Goal: Transaction & Acquisition: Purchase product/service

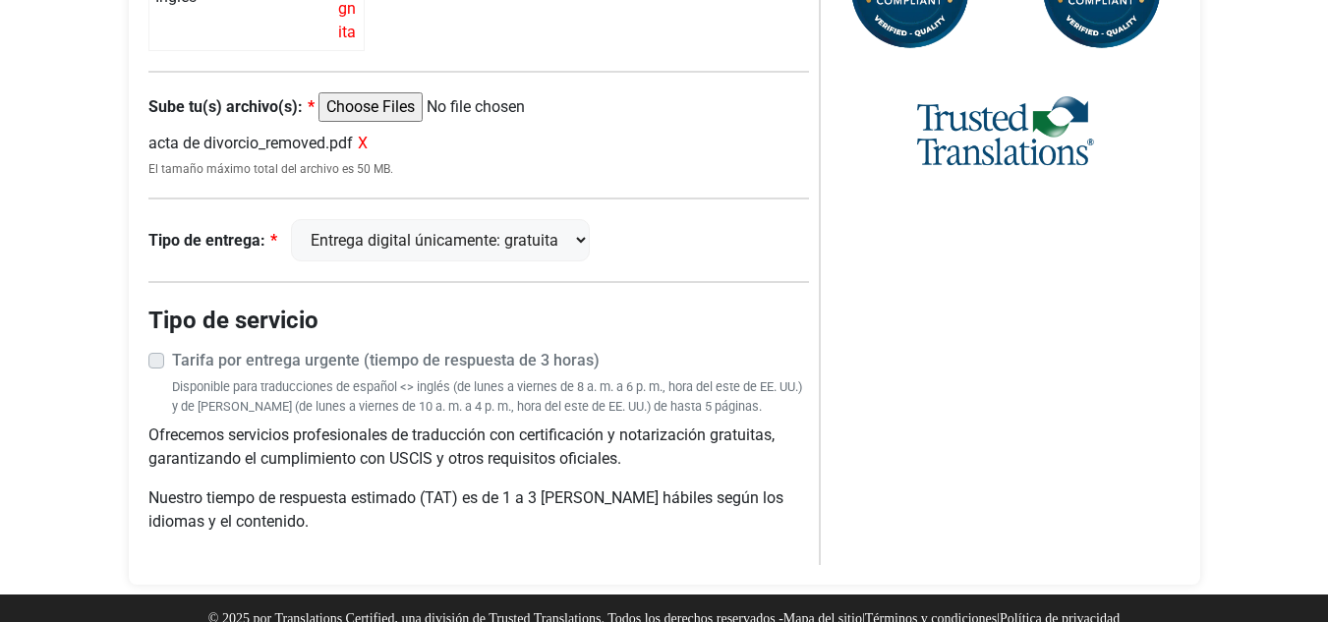
scroll to position [976, 0]
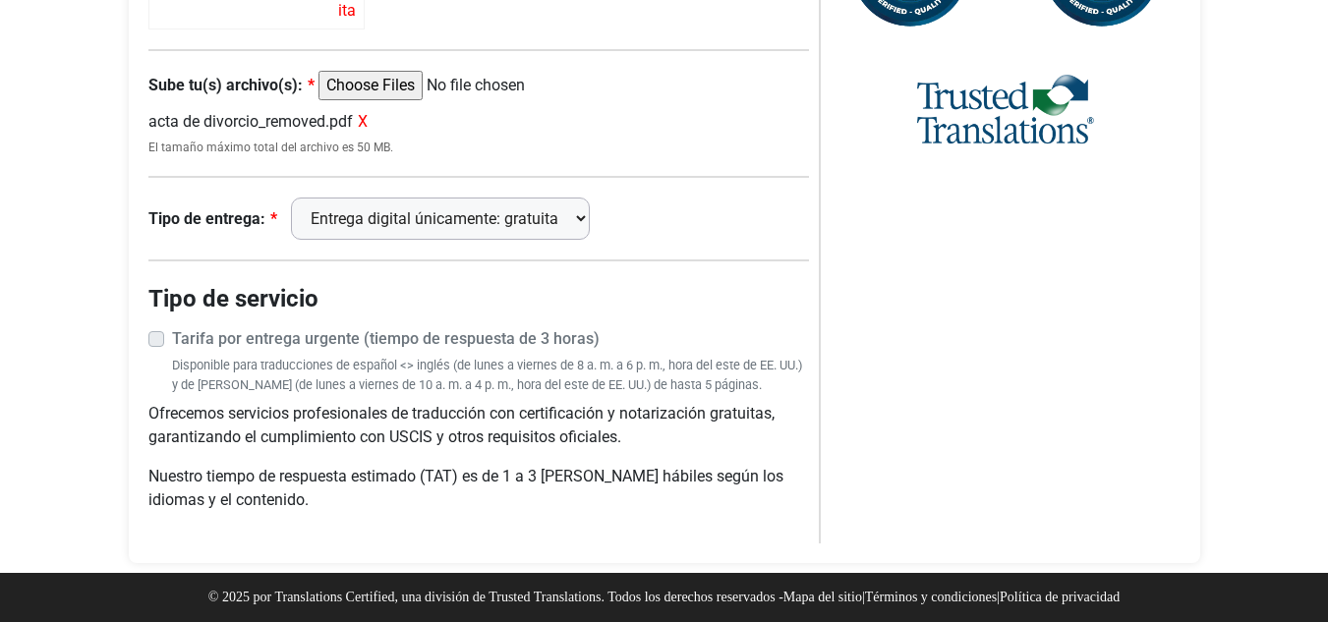
click at [537, 211] on select "Entrega digital únicamente: gratuita FedEx 2 días: $15" at bounding box center [440, 219] width 299 height 42
drag, startPoint x: 537, startPoint y: 211, endPoint x: 767, endPoint y: 195, distance: 231.5
click at [537, 211] on select "Entrega digital únicamente: gratuita FedEx 2 días: $15" at bounding box center [440, 219] width 299 height 42
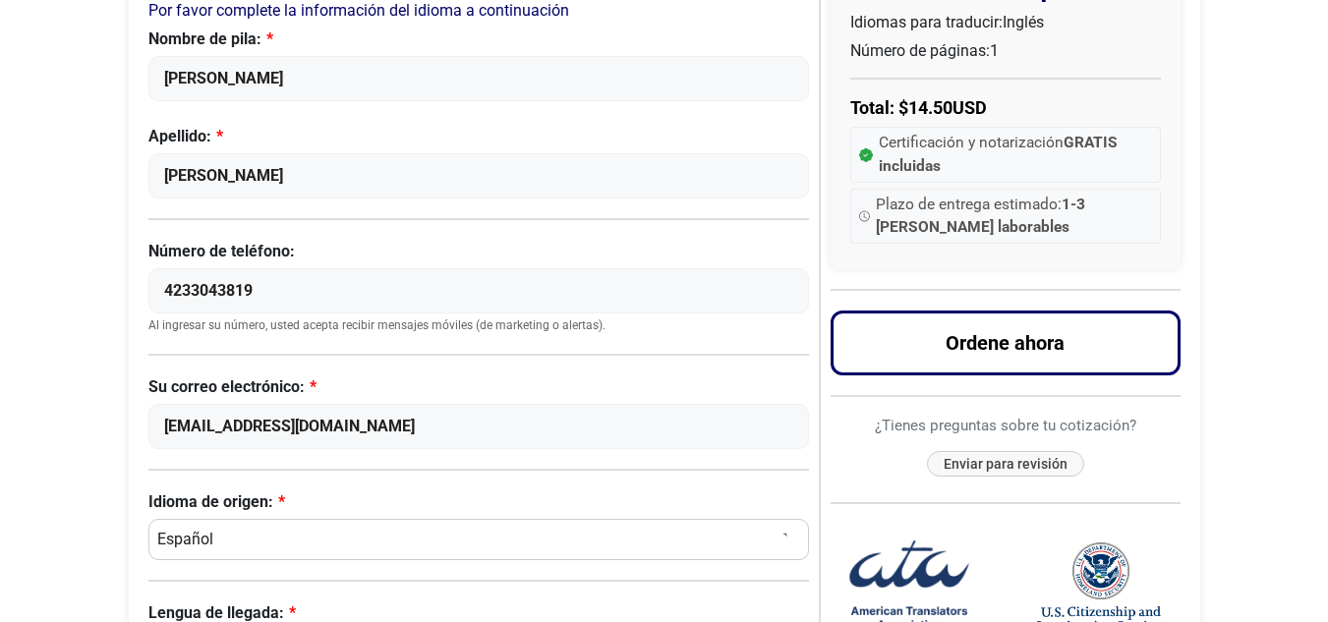
scroll to position [211, 0]
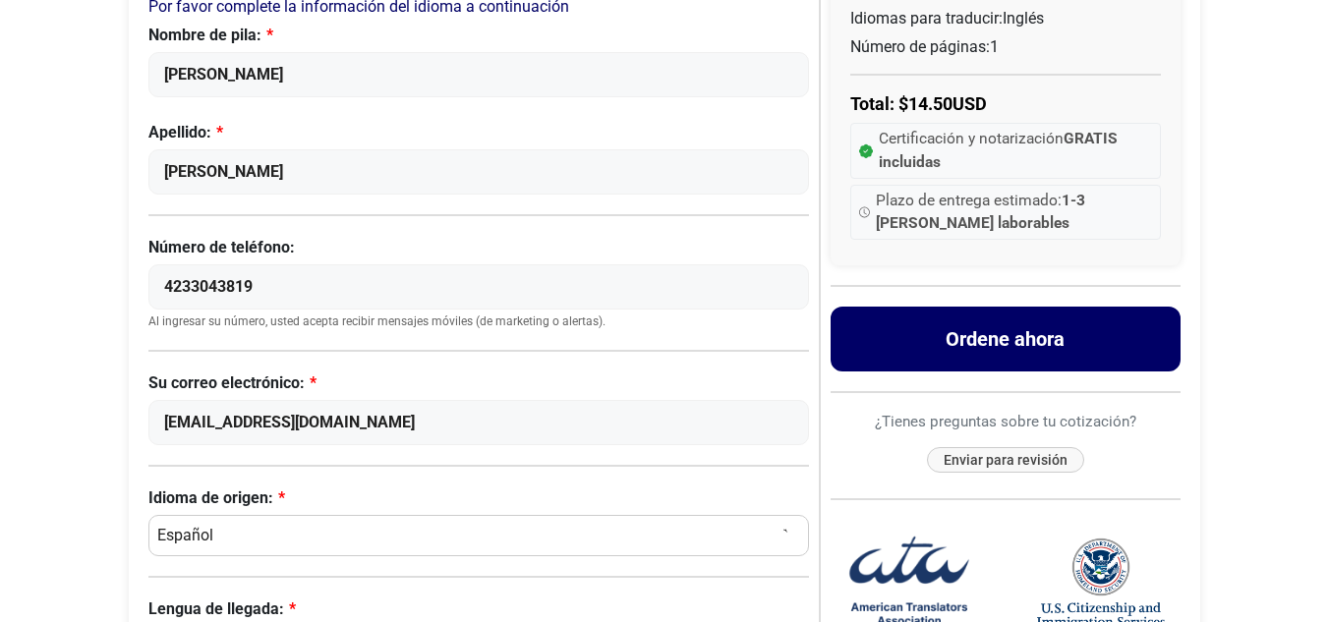
click at [1027, 330] on font "Ordene ahora" at bounding box center [1004, 339] width 119 height 24
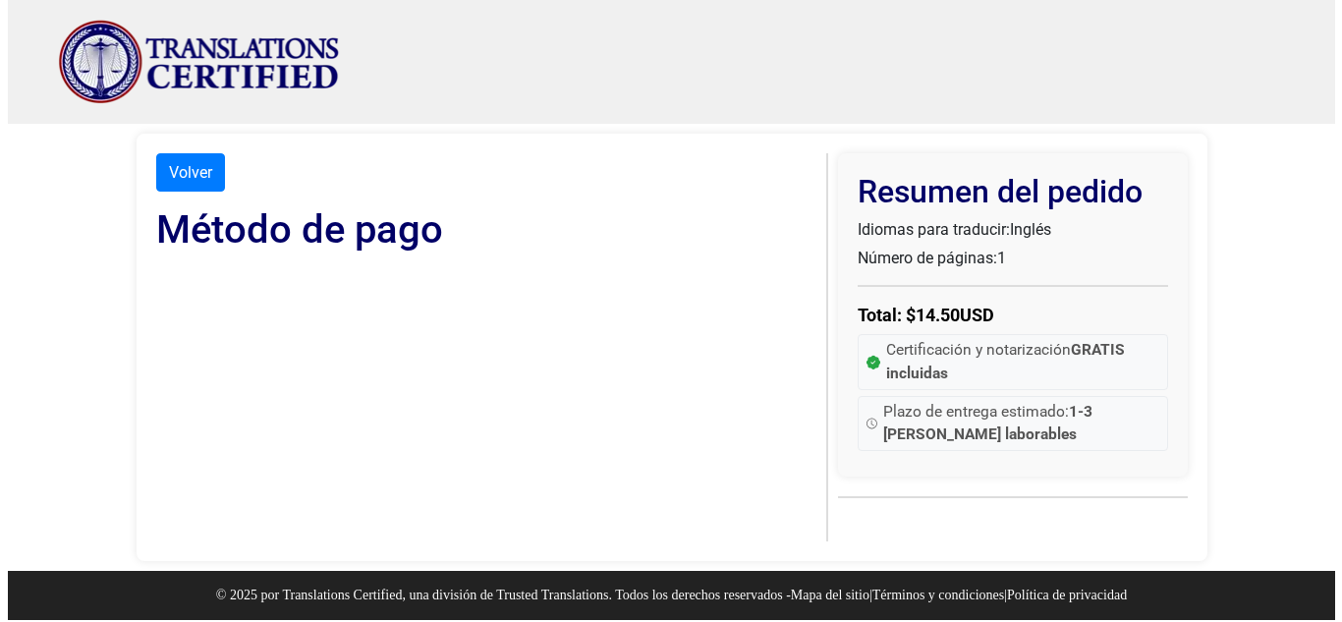
scroll to position [0, 0]
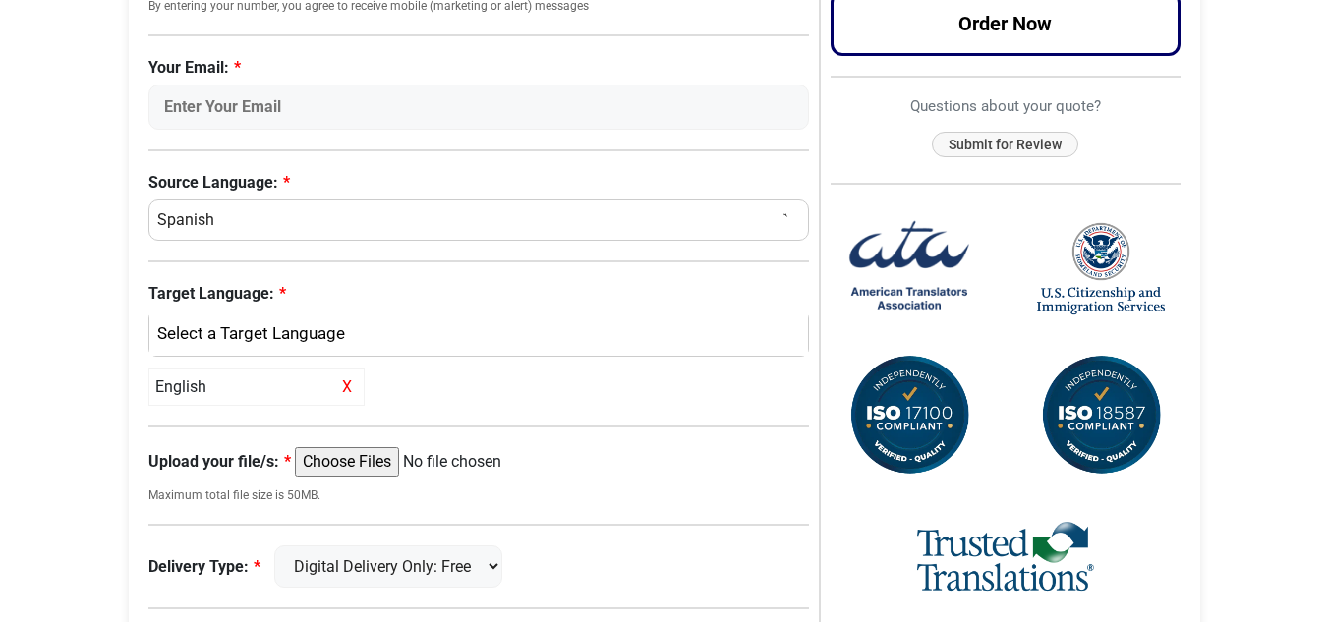
scroll to position [528, 0]
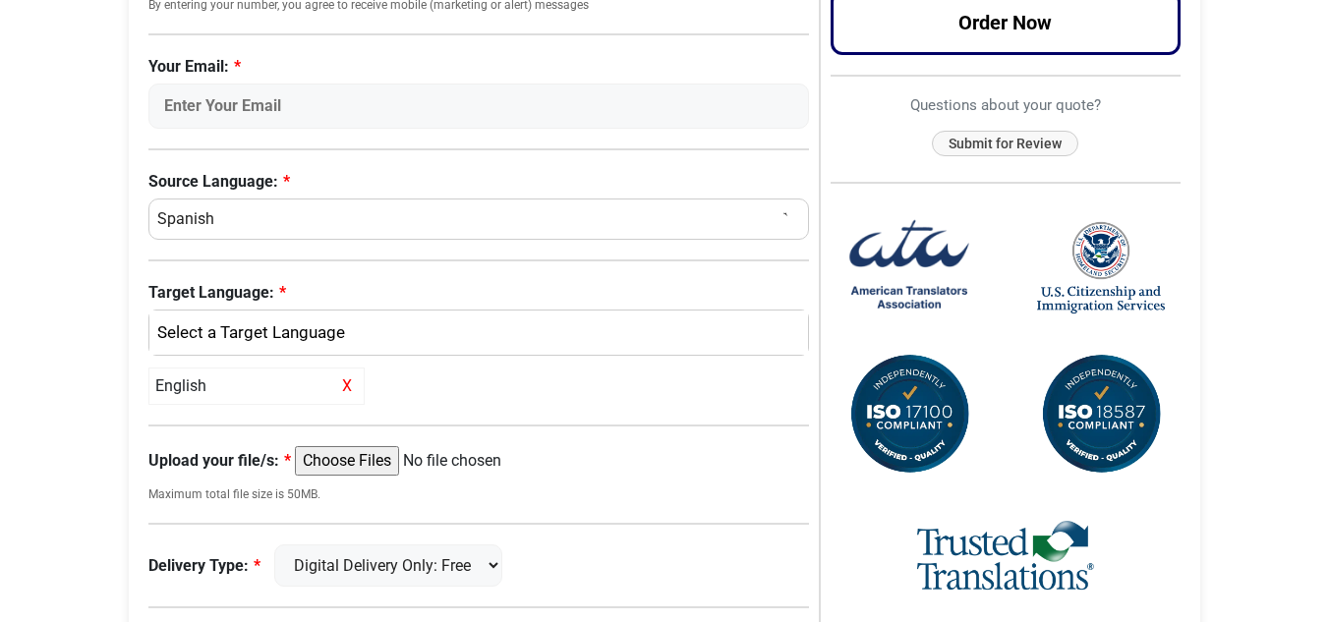
click at [344, 463] on input "Upload your file/s:" at bounding box center [445, 460] width 301 height 29
type input "C:\fakepath\acta de divorcio_removed.pdf"
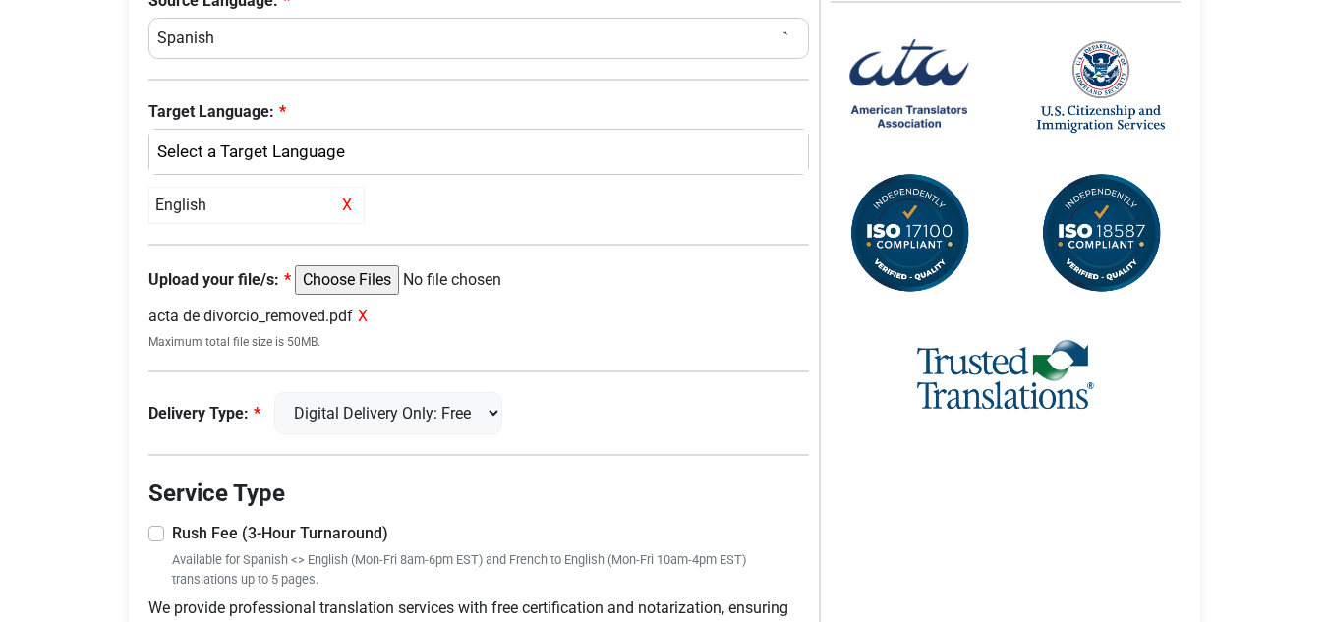
scroll to position [744, 0]
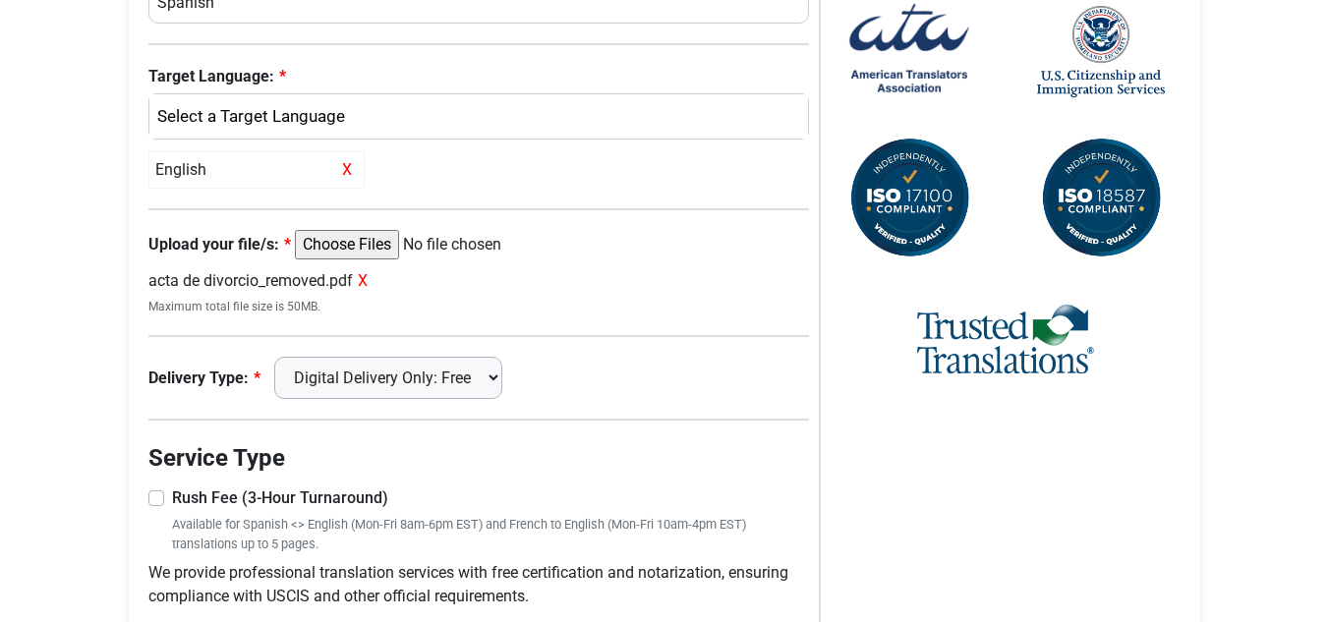
click at [484, 373] on select "Digital Delivery Only: Free FedEx 2 Day: $15" at bounding box center [388, 378] width 228 height 42
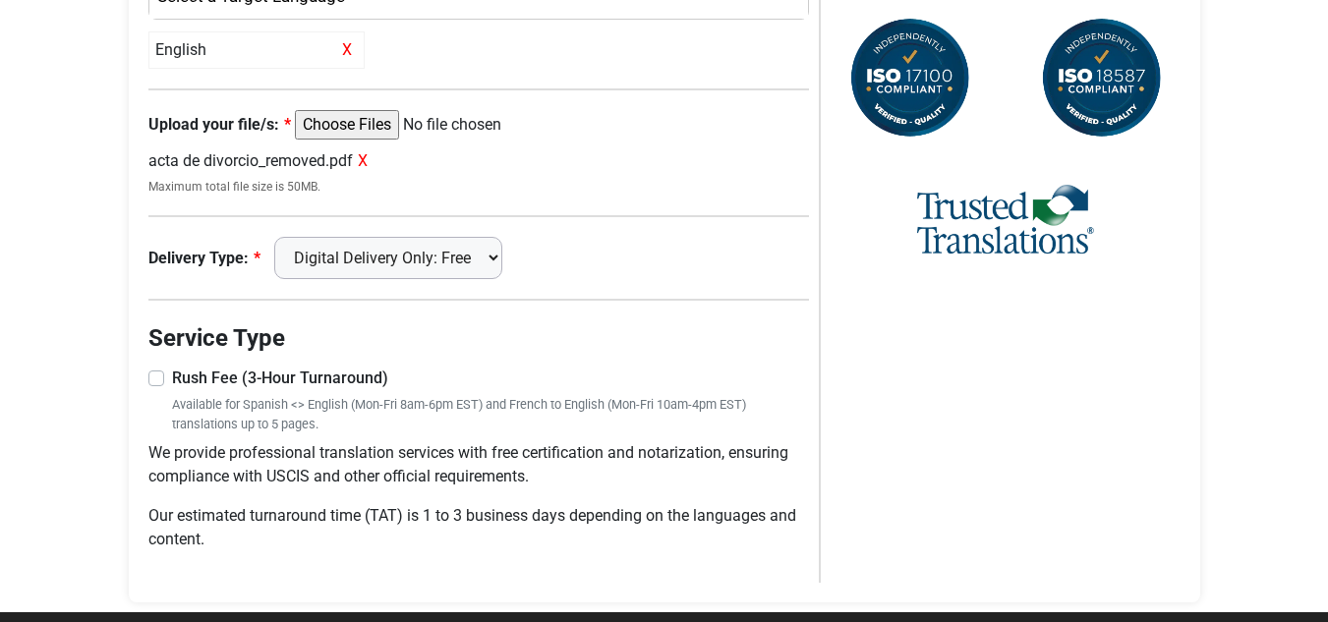
scroll to position [867, 0]
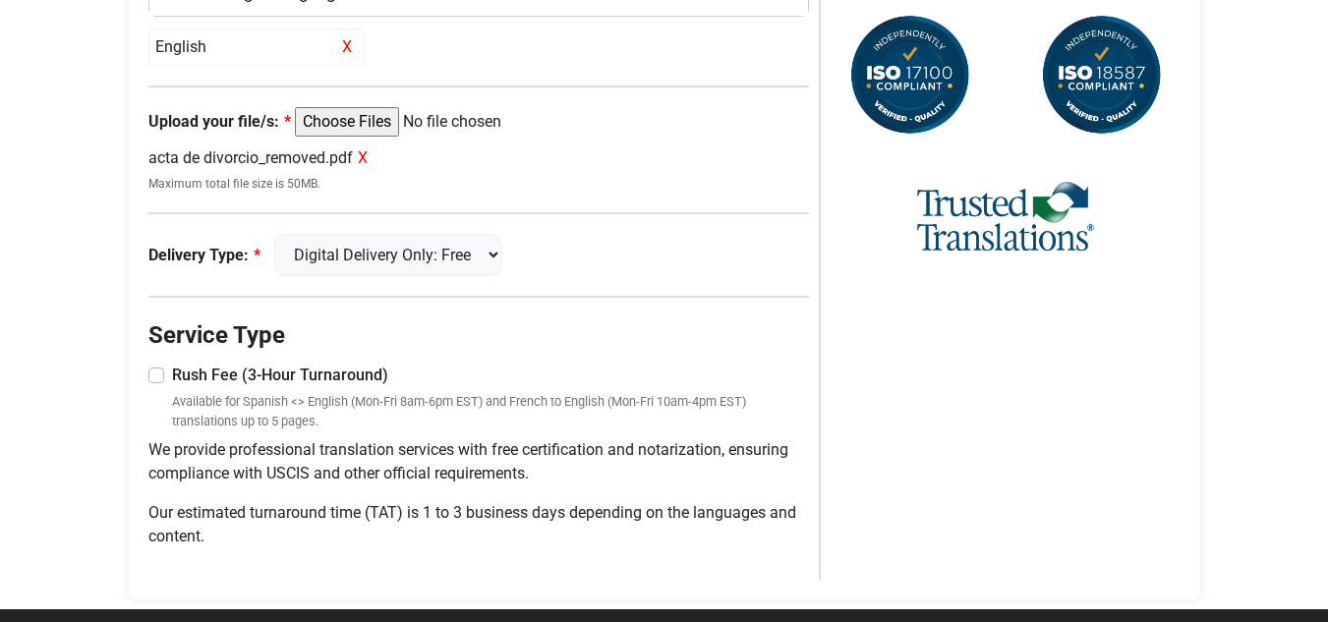
click at [172, 371] on label "Rush Fee (3-Hour Turnaround)" at bounding box center [491, 376] width 638 height 24
click at [149, 371] on input "Rush Fee (3-Hour Turnaround)" at bounding box center [478, 374] width 661 height 20
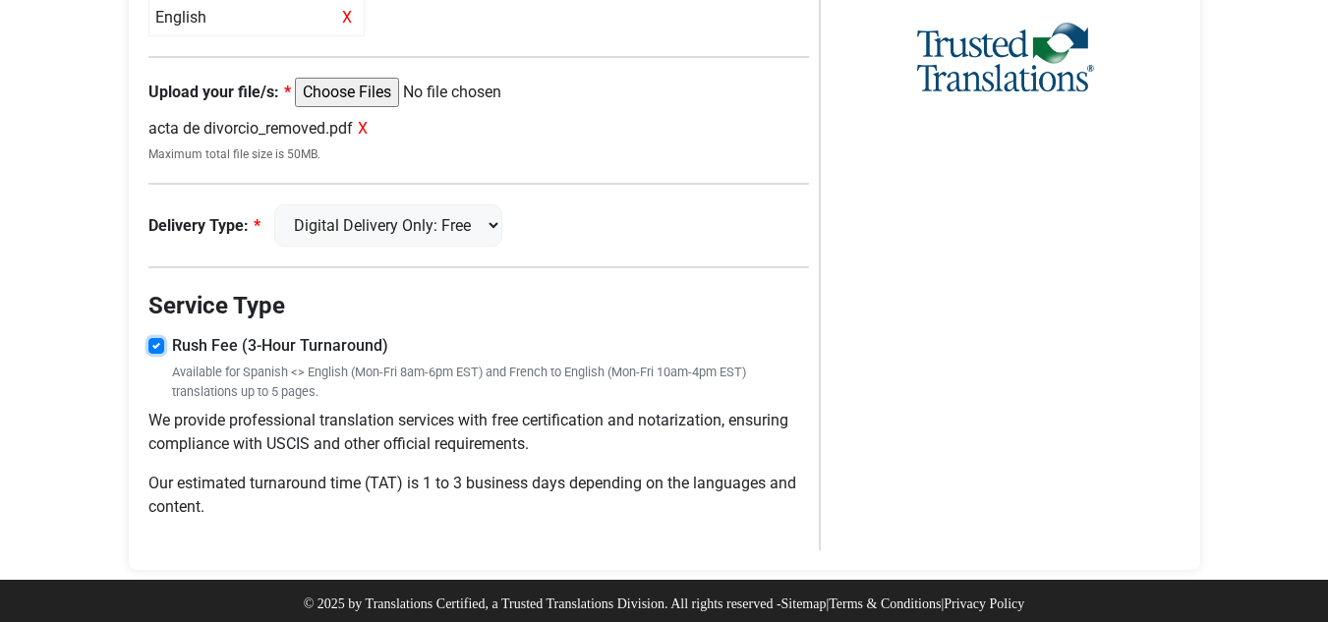
scroll to position [905, 0]
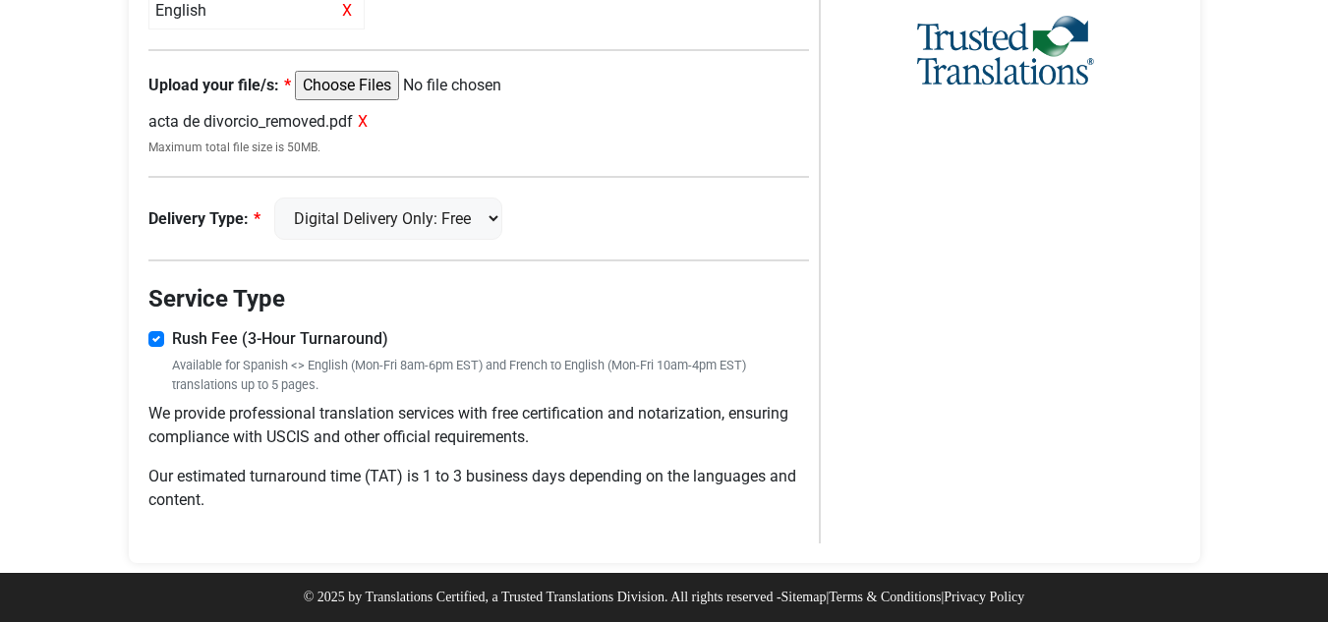
click at [172, 331] on label "Rush Fee (3-Hour Turnaround)" at bounding box center [491, 339] width 638 height 24
click at [162, 331] on input "Rush Fee (3-Hour Turnaround)" at bounding box center [478, 337] width 661 height 20
checkbox input "false"
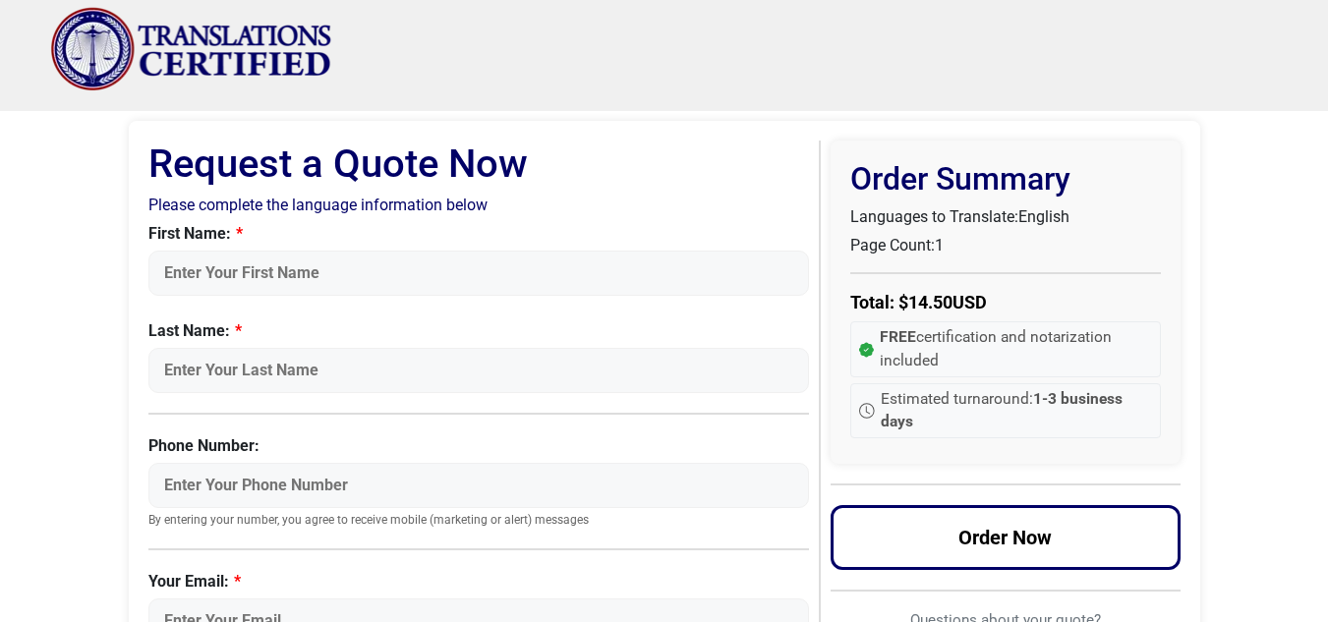
scroll to position [0, 0]
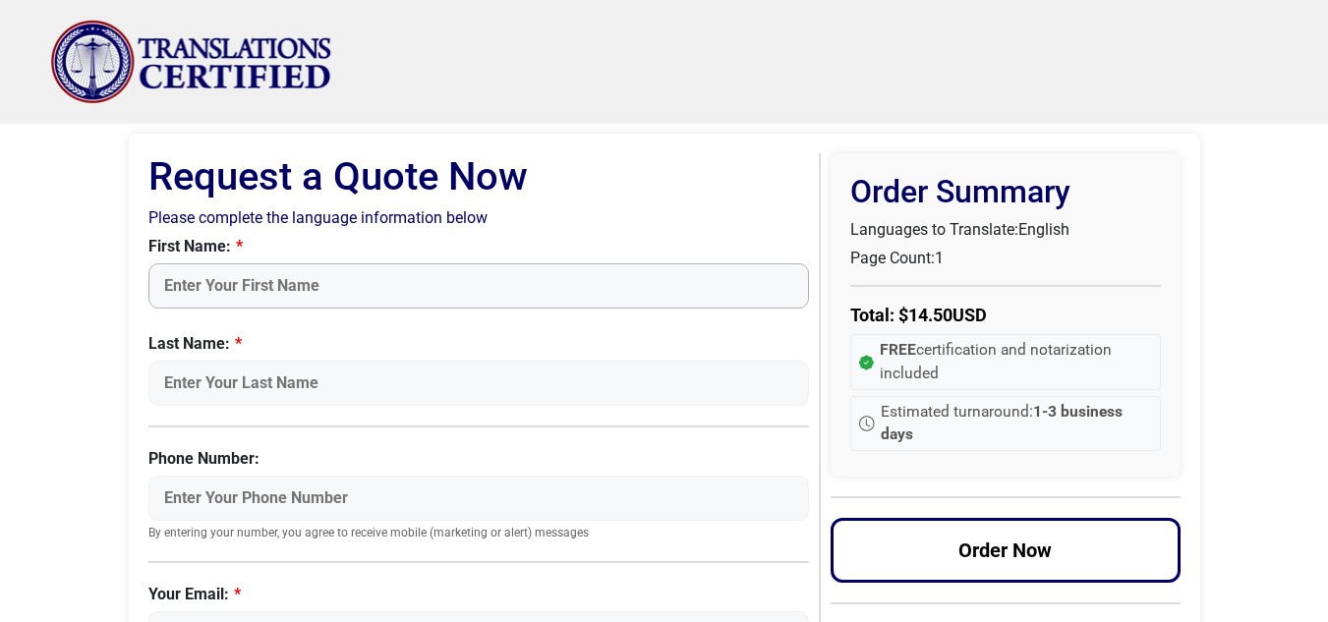
click at [323, 285] on input "First Name:" at bounding box center [478, 285] width 661 height 45
type input "[PERSON_NAME]"
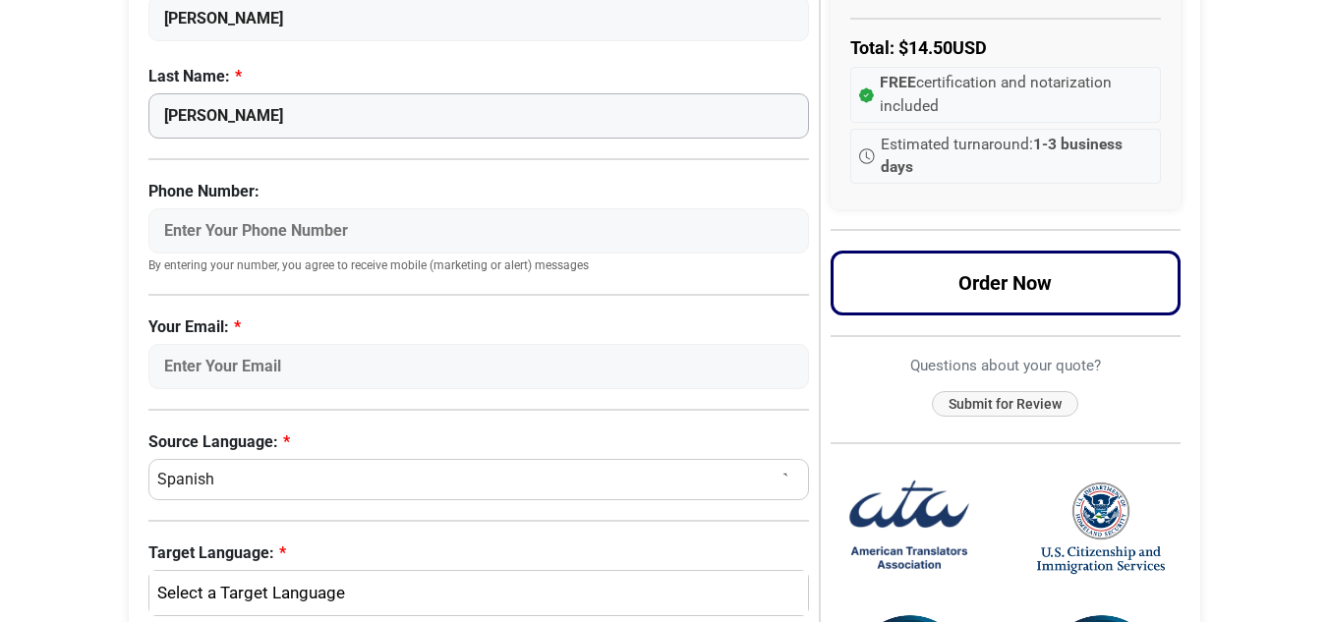
scroll to position [287, 0]
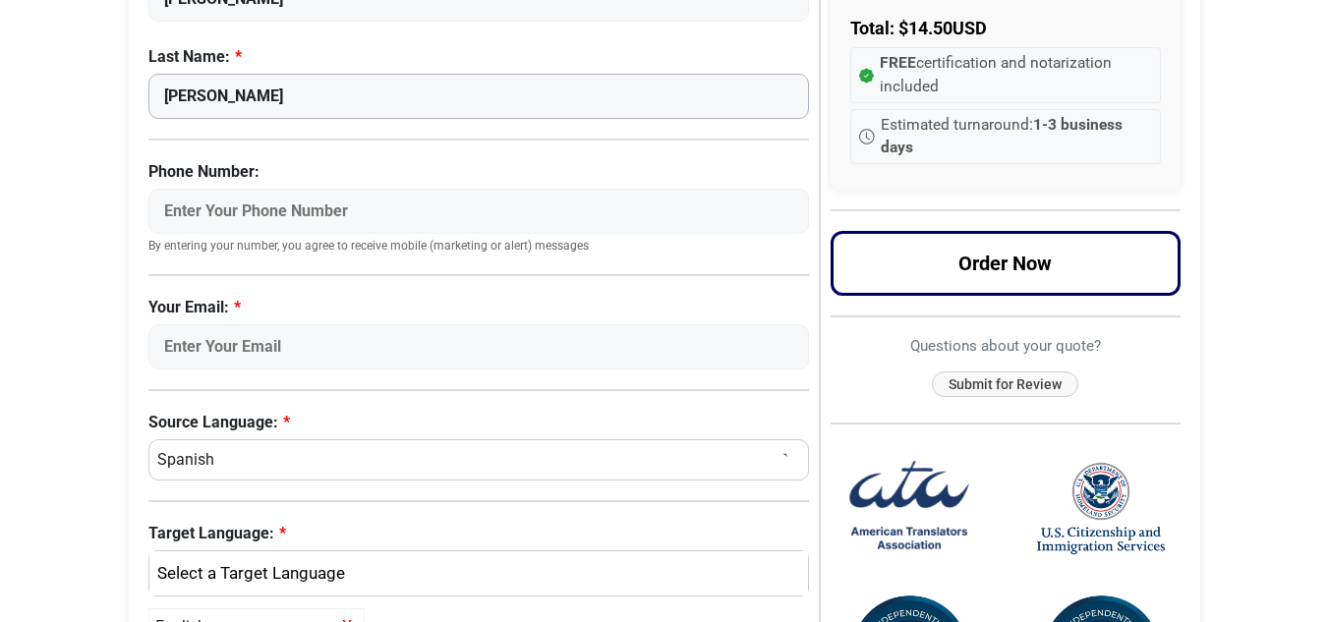
type input "[PERSON_NAME]"
click at [305, 344] on input "Your Email:" at bounding box center [478, 346] width 661 height 45
type input "[EMAIL_ADDRESS][DOMAIN_NAME]"
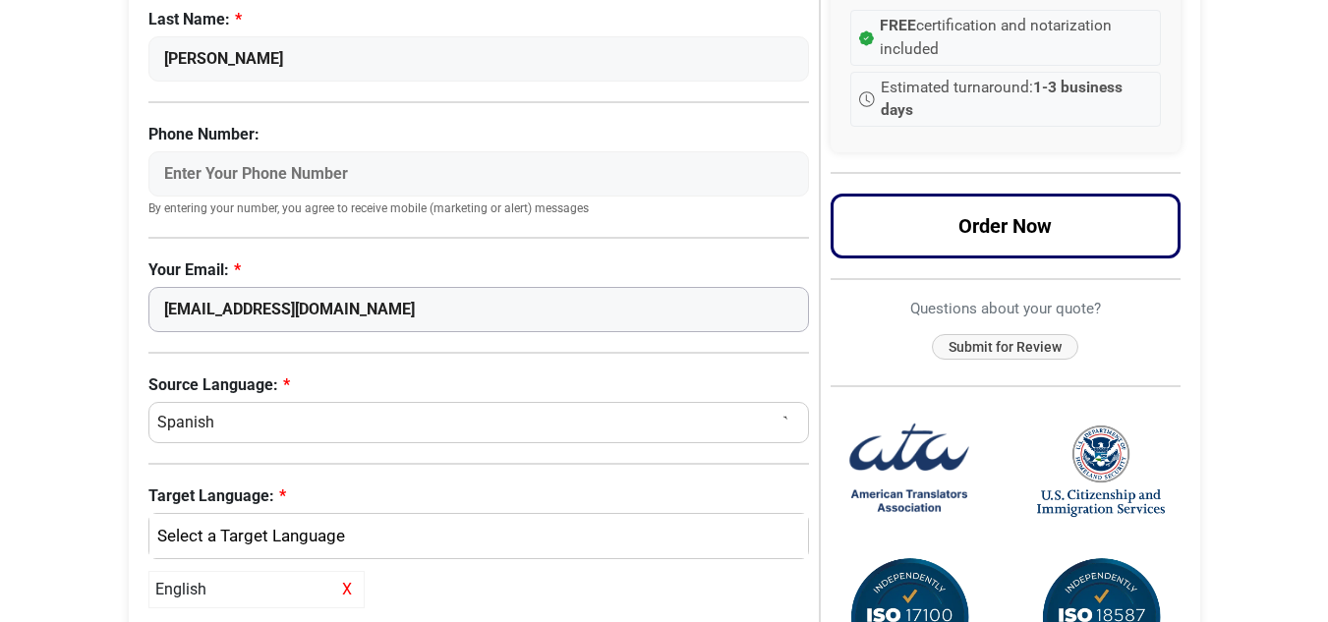
scroll to position [319, 0]
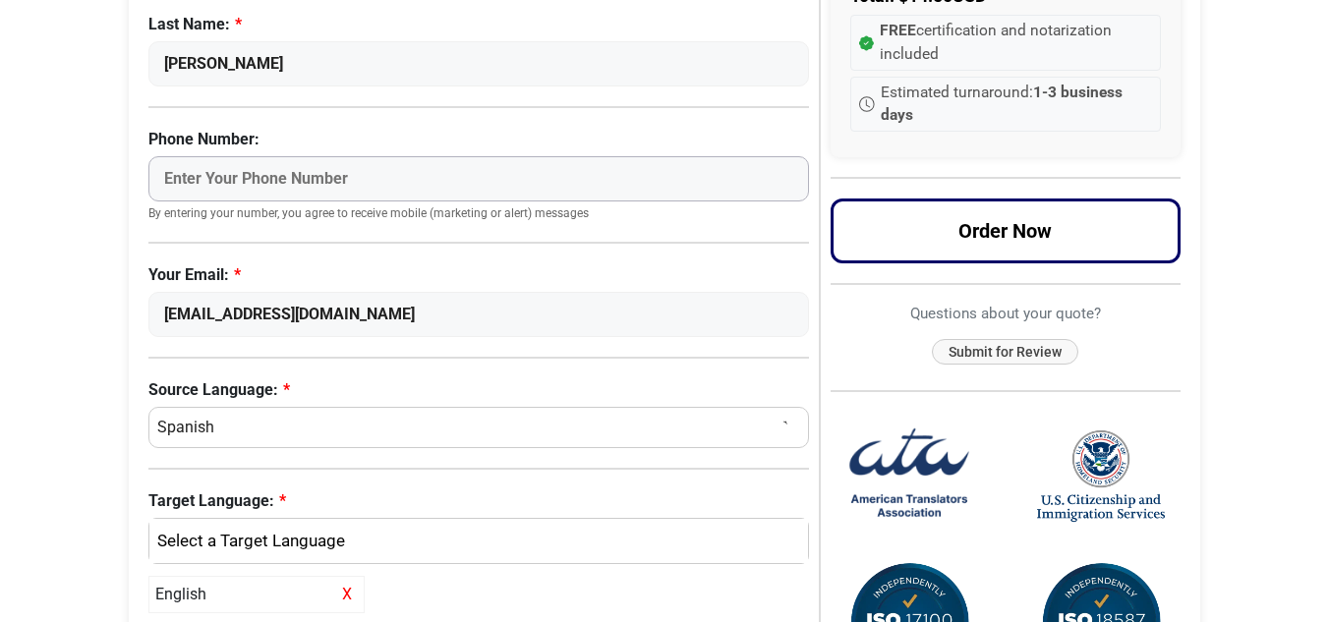
click at [227, 191] on input "Phone Number:" at bounding box center [478, 178] width 661 height 45
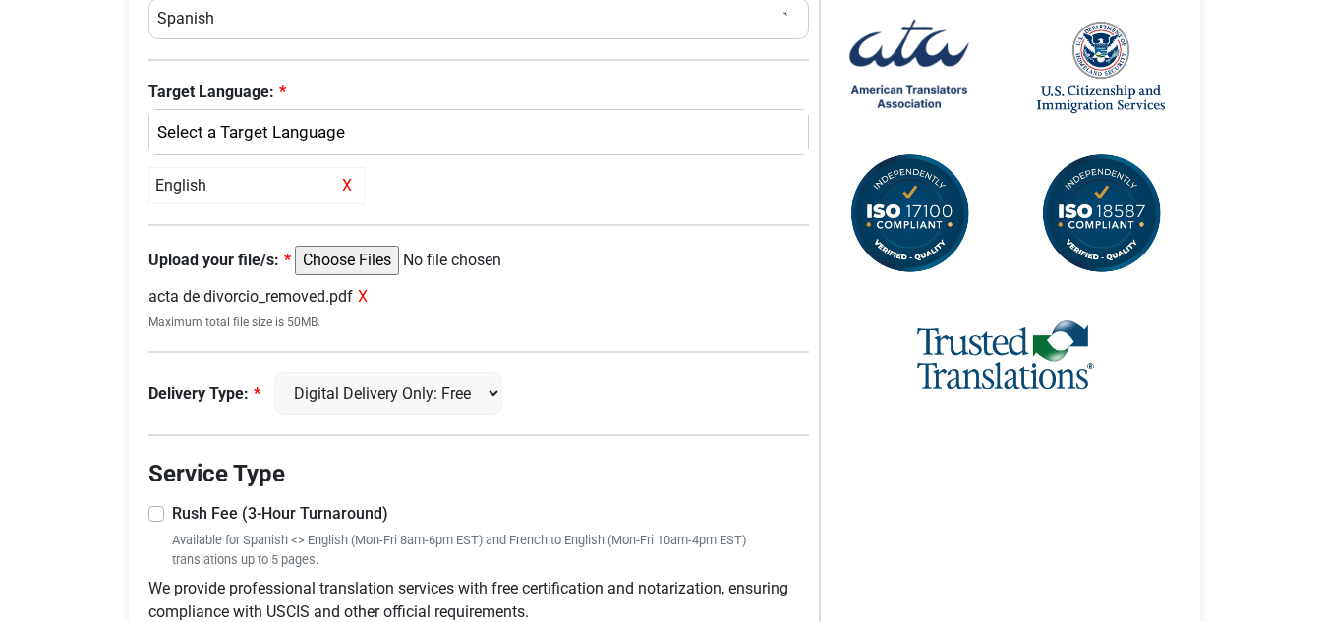
scroll to position [827, 0]
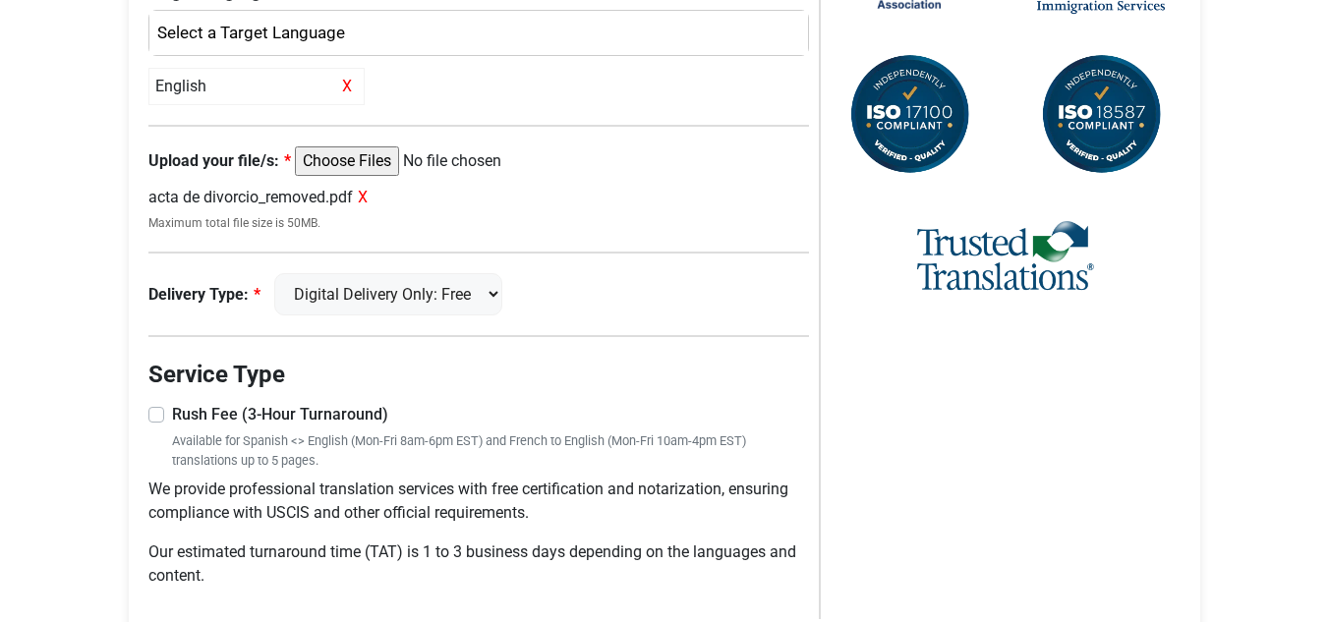
type input "4233043819"
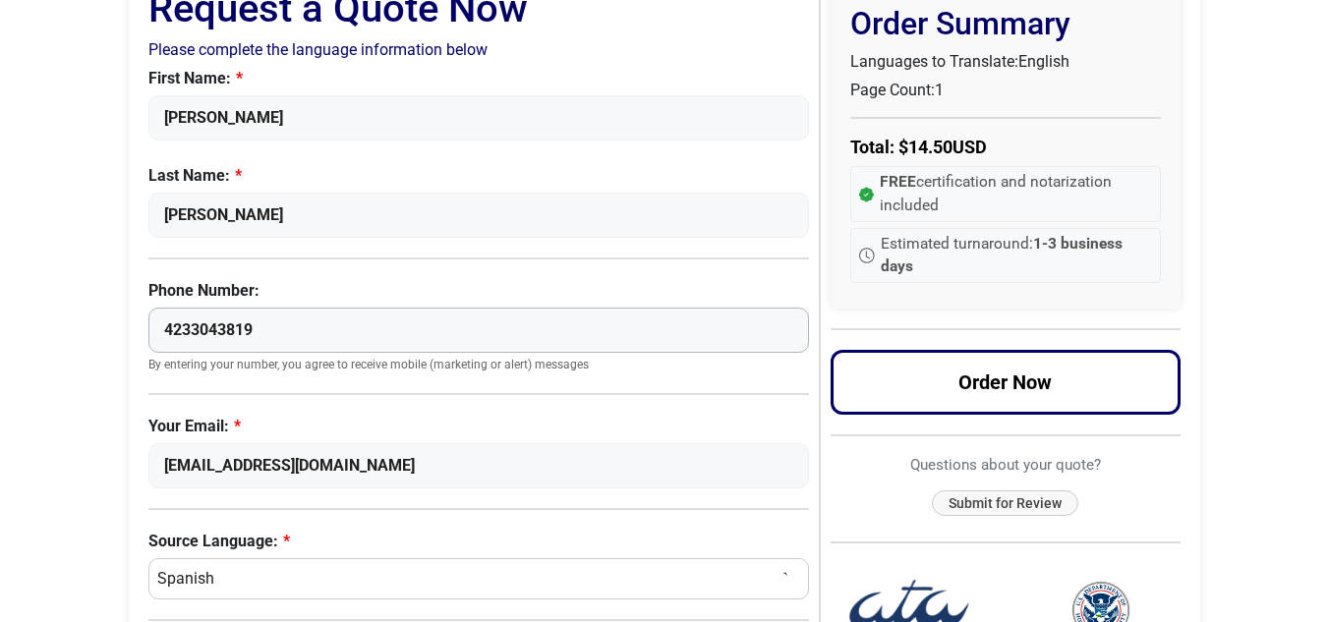
scroll to position [101, 0]
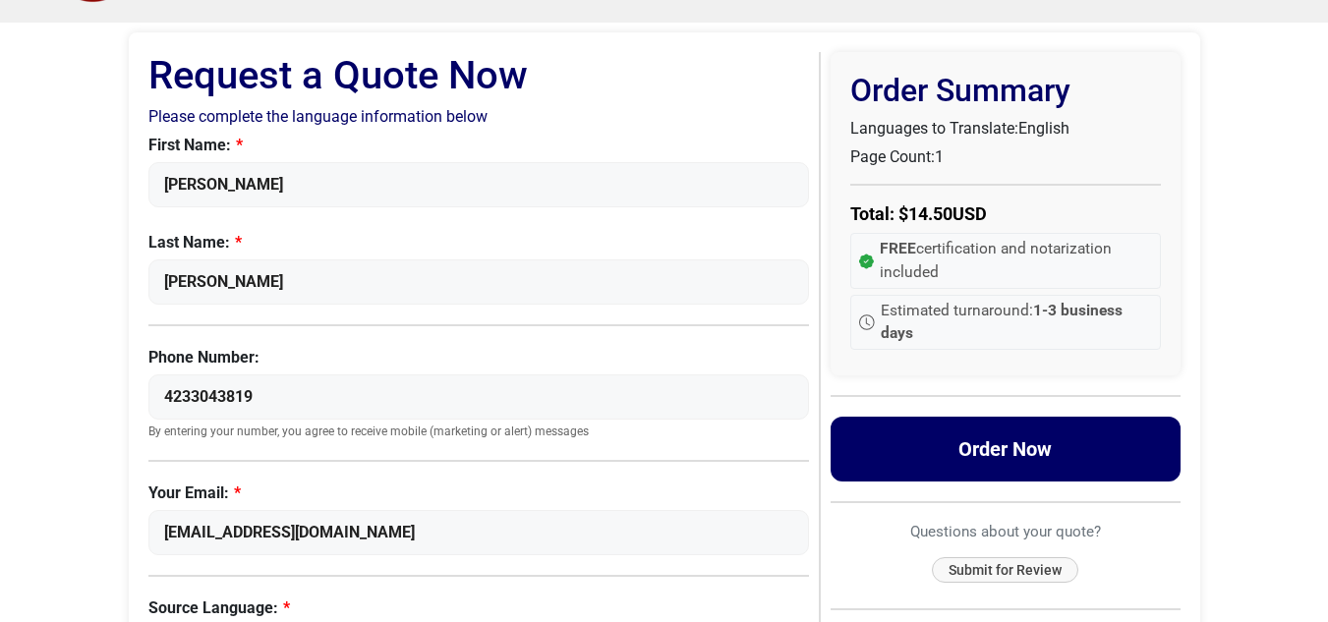
click at [1006, 433] on button "Order Now" at bounding box center [1005, 449] width 350 height 65
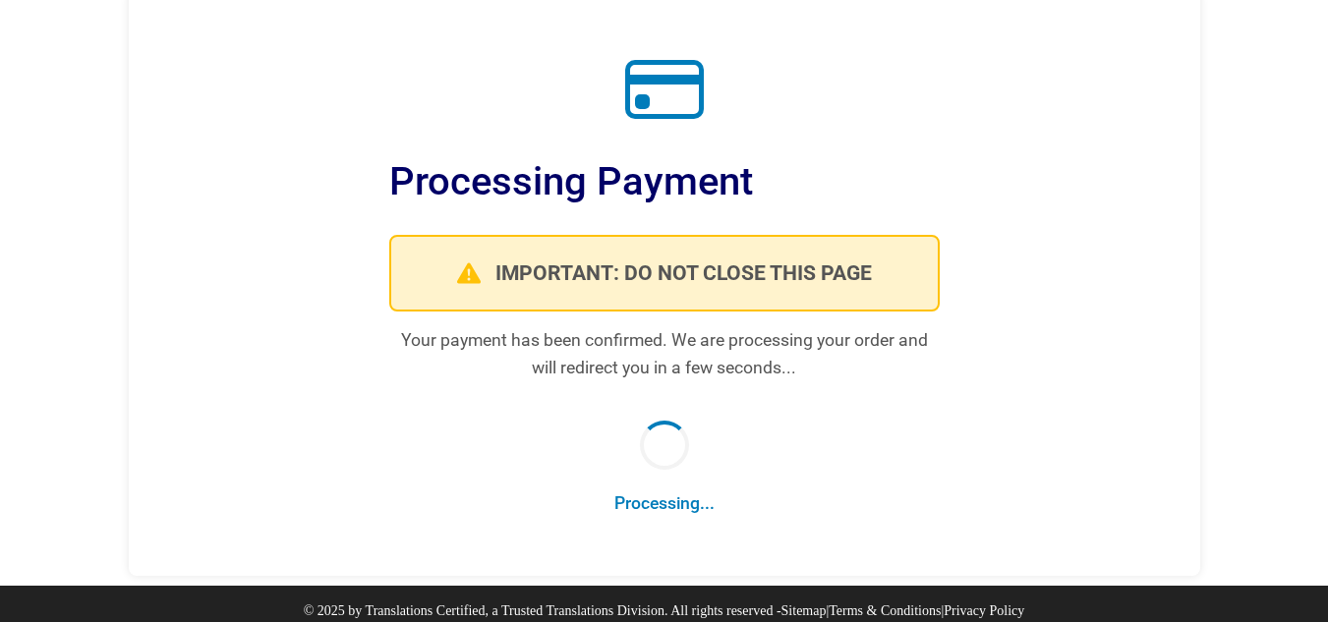
scroll to position [155, 0]
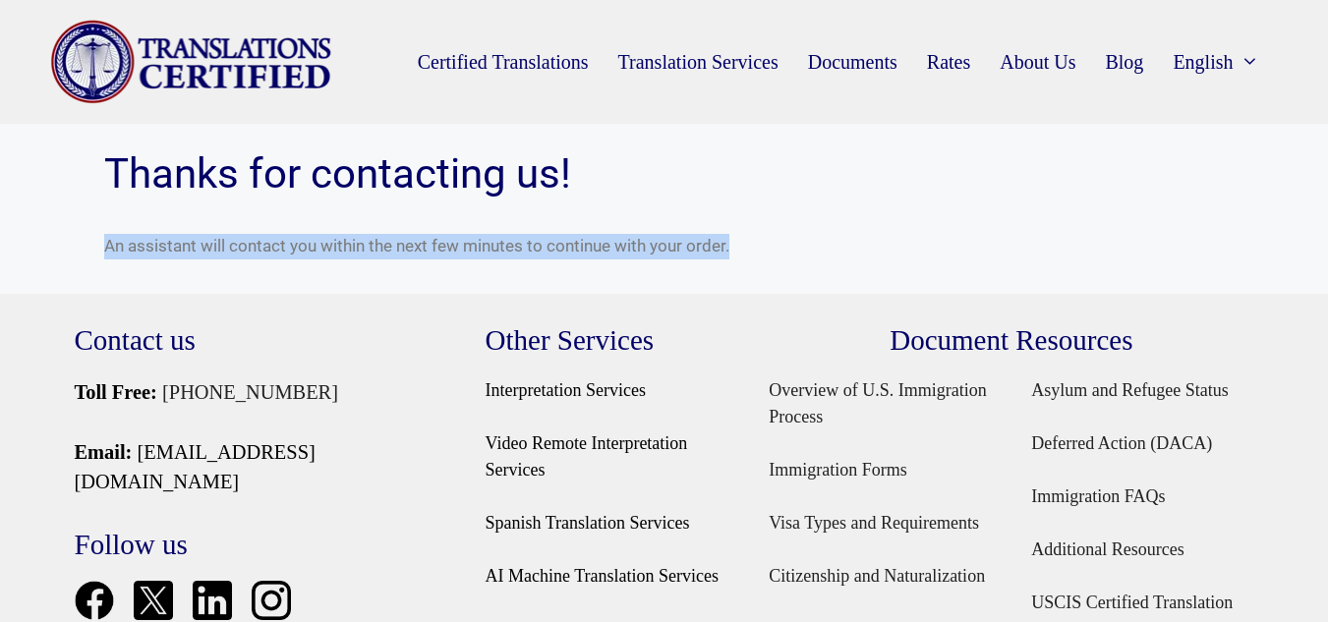
drag, startPoint x: 106, startPoint y: 247, endPoint x: 754, endPoint y: 232, distance: 647.8
click at [754, 232] on div "An assistant will contact you within the next few minutes to continue with your…" at bounding box center [664, 249] width 1120 height 70
copy span "An assistant will contact you within the next few minutes to continue with your…"
click at [887, 216] on div "An assistant will contact you within the next few minutes to continue with your…" at bounding box center [664, 249] width 1120 height 70
